Goal: Task Accomplishment & Management: Manage account settings

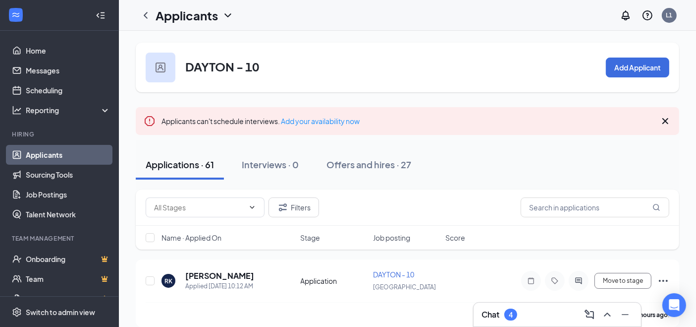
click at [394, 189] on div "Filters" at bounding box center [408, 207] width 544 height 36
click at [393, 189] on div "Filters" at bounding box center [408, 207] width 544 height 36
click at [204, 203] on input "text" at bounding box center [199, 207] width 90 height 11
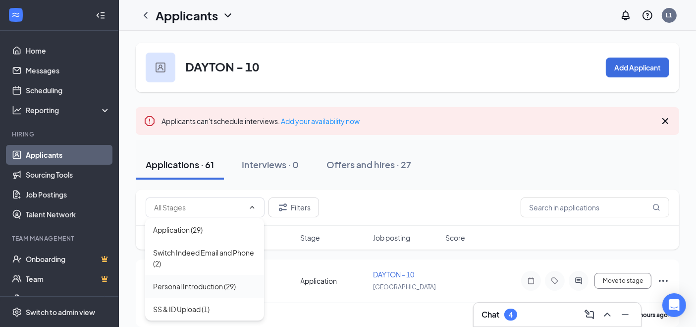
drag, startPoint x: 191, startPoint y: 285, endPoint x: 212, endPoint y: 283, distance: 20.4
click at [191, 284] on div "Personal Introduction (29)" at bounding box center [194, 285] width 83 height 11
type input "Personal Introduction (29)"
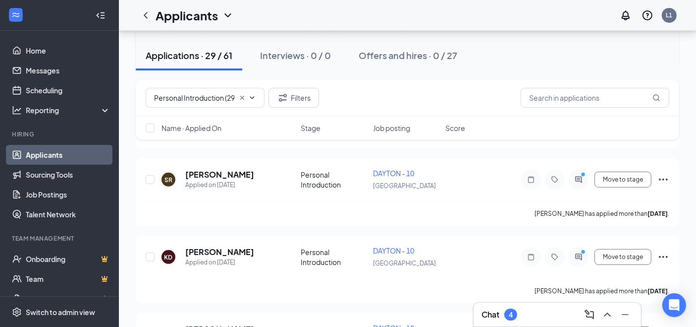
scroll to position [385, 0]
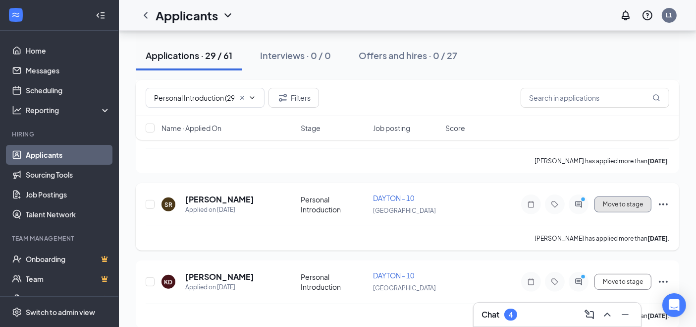
click at [624, 203] on button "Move to stage" at bounding box center [623, 204] width 57 height 16
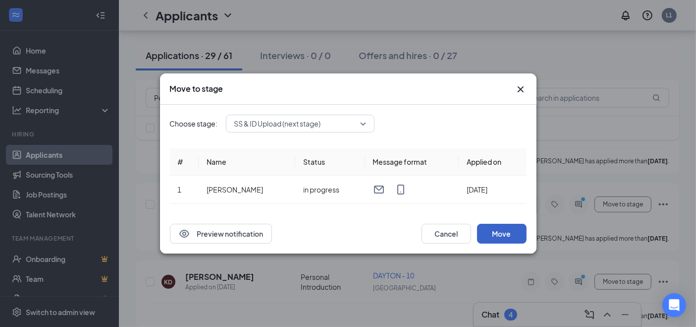
click at [488, 230] on button "Move" at bounding box center [502, 233] width 50 height 20
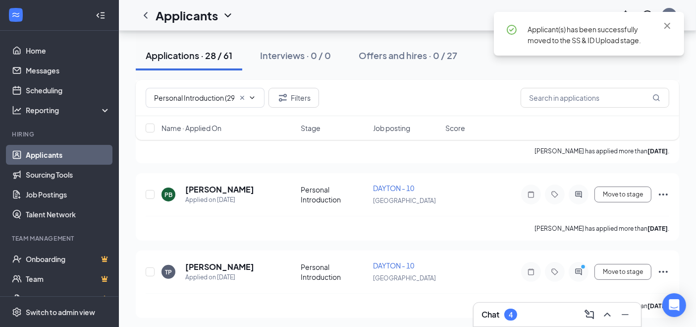
scroll to position [220, 0]
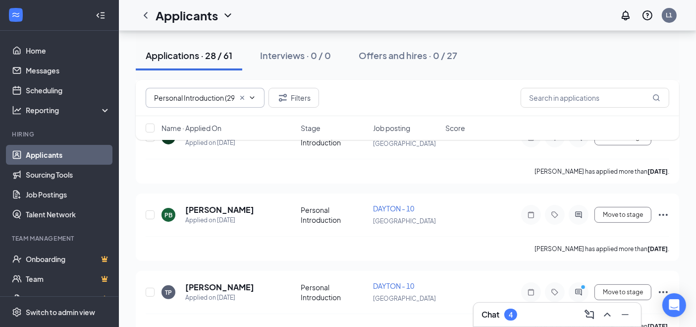
click at [251, 98] on icon "ChevronDown" at bounding box center [252, 97] width 4 height 2
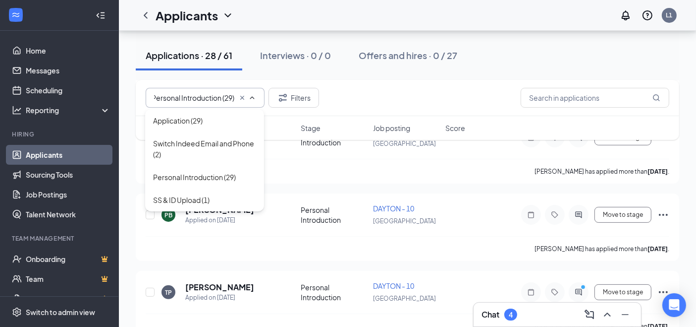
click at [426, 89] on div "Personal Introduction (29) Filters" at bounding box center [408, 98] width 524 height 20
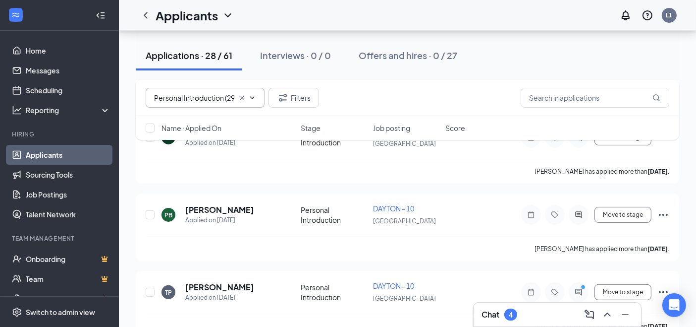
click at [260, 98] on span "Personal Introduction (29)" at bounding box center [205, 98] width 119 height 20
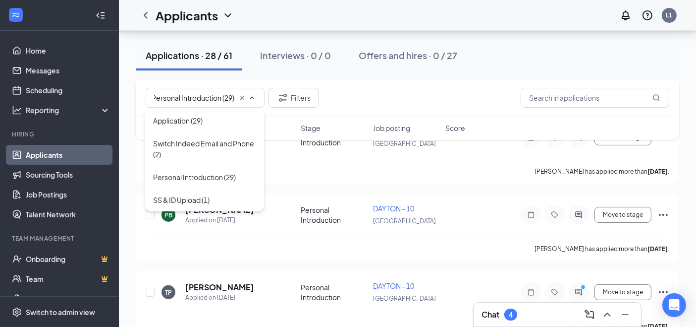
click at [243, 98] on icon "Cross" at bounding box center [242, 98] width 8 height 8
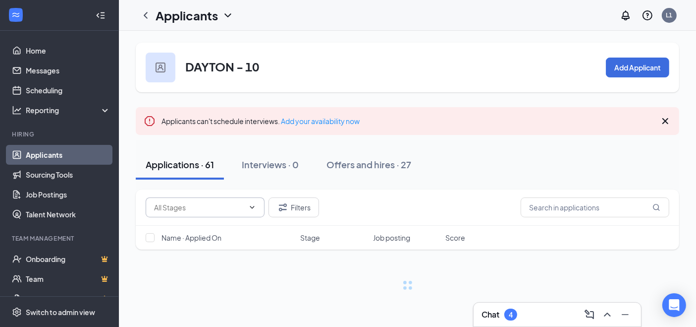
scroll to position [0, 0]
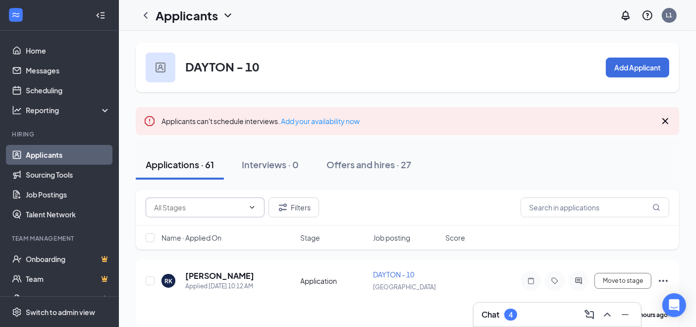
click at [392, 86] on div "DAYTON - 10 Add Applicant" at bounding box center [408, 68] width 544 height 50
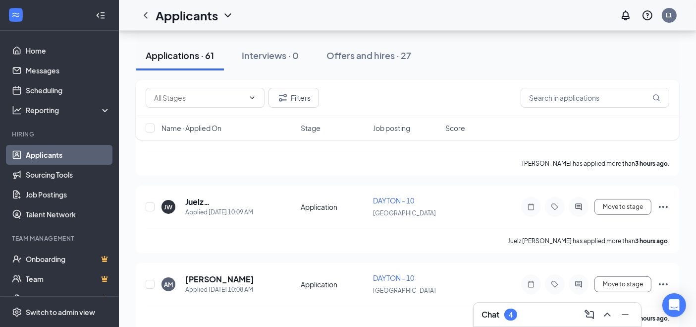
scroll to position [165, 0]
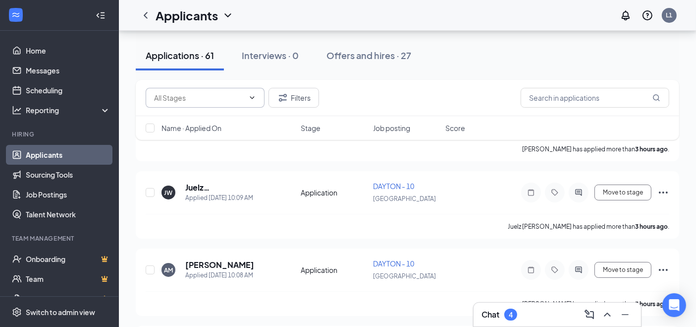
click at [215, 95] on input "text" at bounding box center [199, 97] width 90 height 11
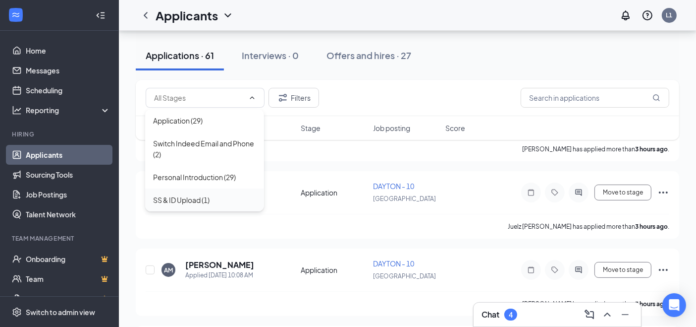
click at [217, 200] on div "SS & ID Upload (1)" at bounding box center [204, 199] width 103 height 11
type input "SS & ID Upload (1)"
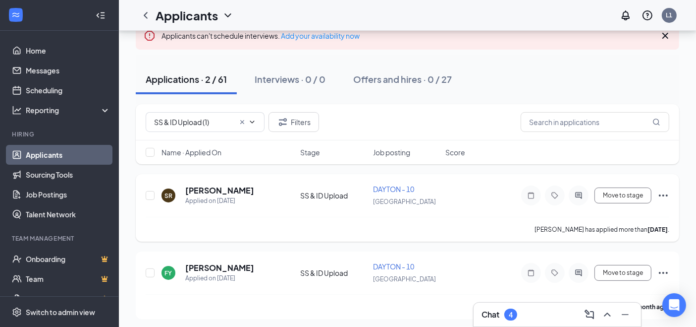
scroll to position [87, 0]
